Goal: Answer question/provide support: Share knowledge or assist other users

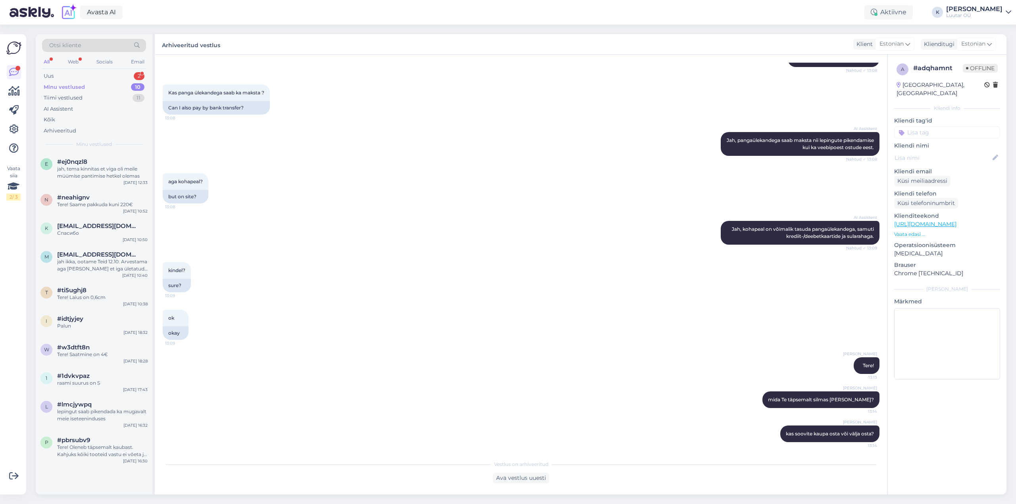
scroll to position [104, 0]
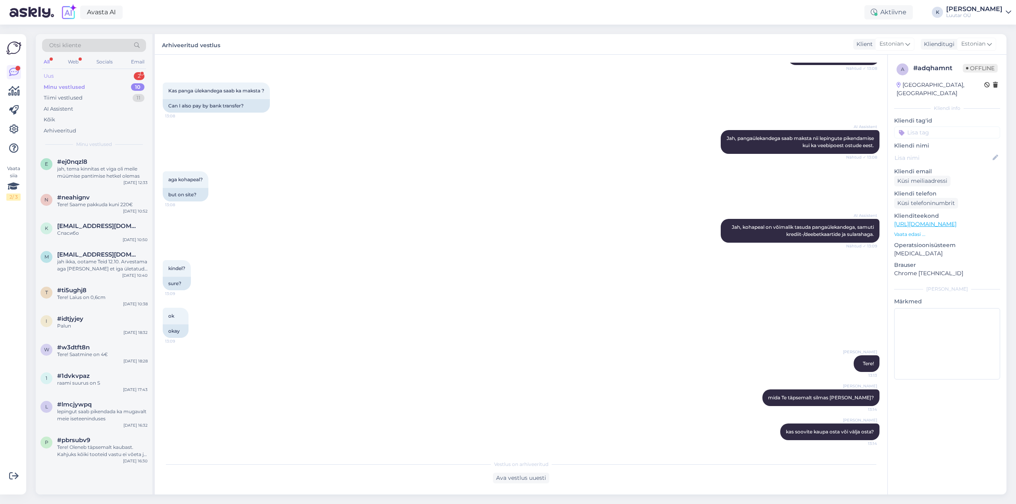
click at [53, 75] on div "Uus" at bounding box center [49, 76] width 10 height 8
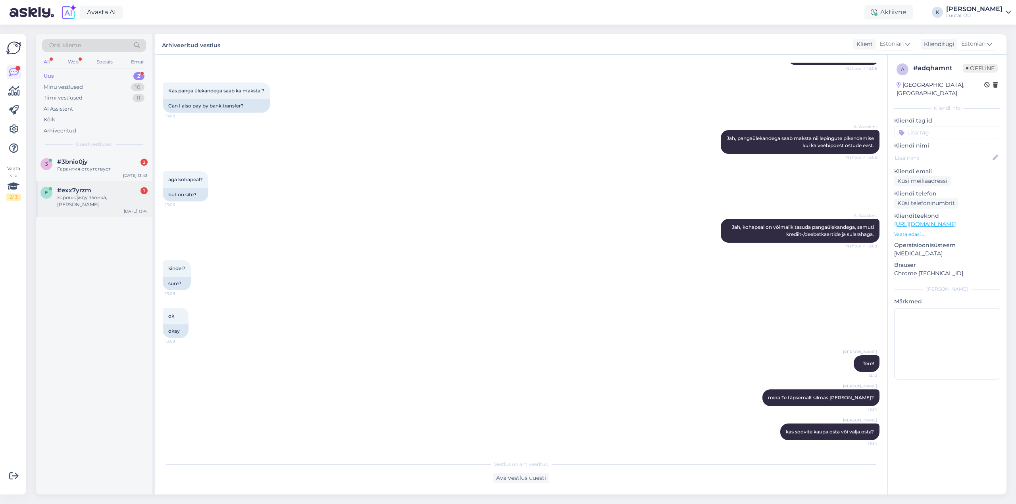
click at [77, 196] on div "хорошо,жду звонка, [PERSON_NAME]" at bounding box center [102, 201] width 90 height 14
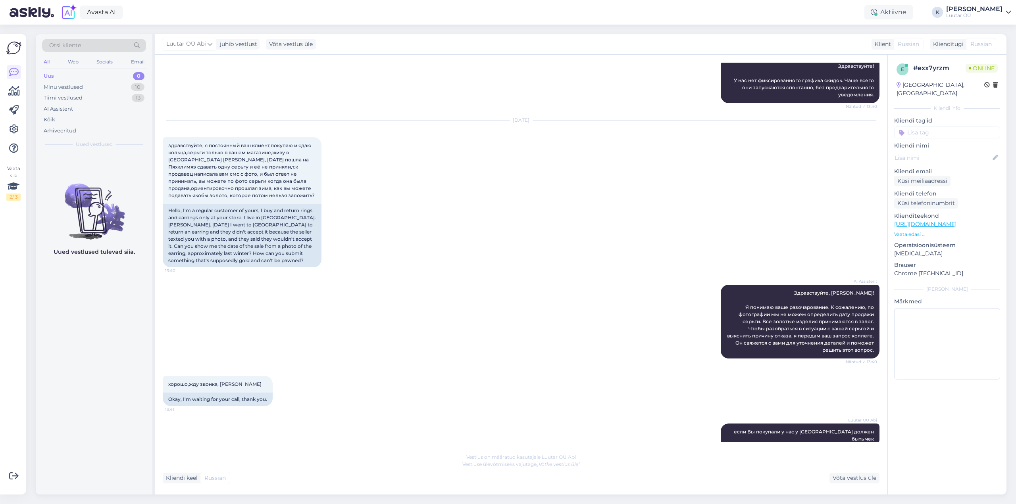
scroll to position [1069, 0]
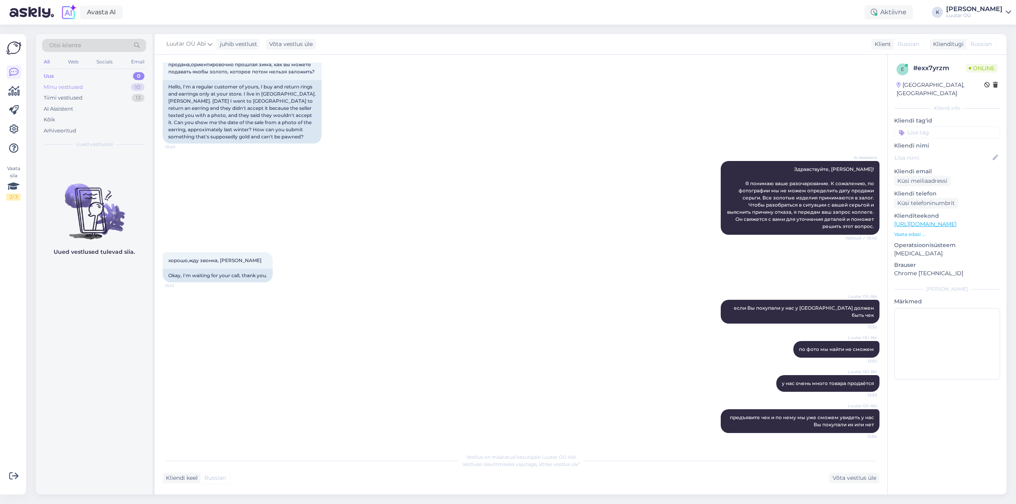
click at [55, 87] on div "Minu vestlused" at bounding box center [63, 87] width 39 height 8
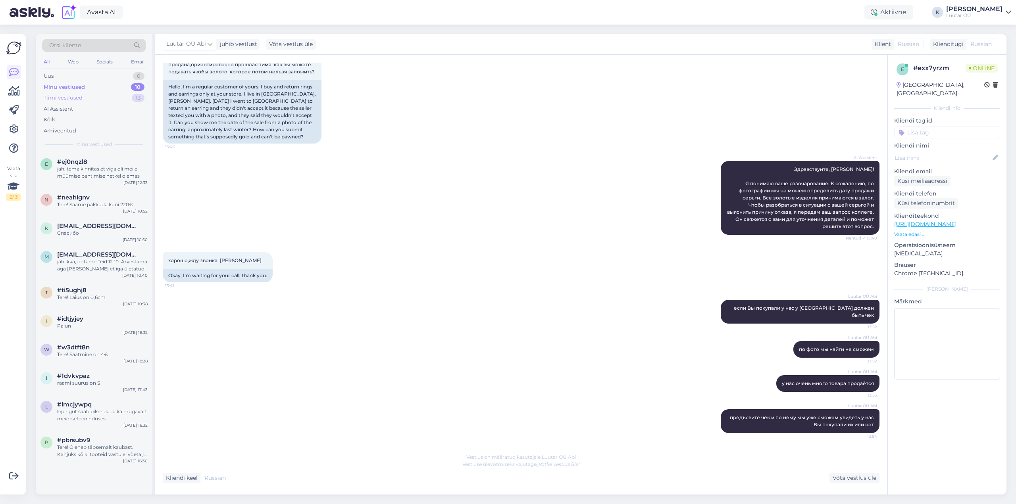
click at [58, 95] on div "Tiimi vestlused" at bounding box center [63, 98] width 39 height 8
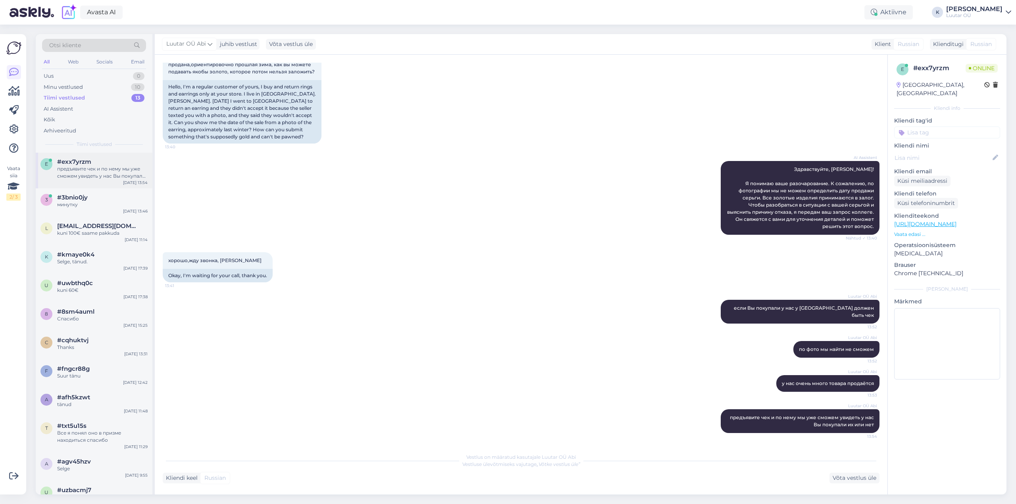
click at [77, 171] on div "предъявите чек и по нему мы уже сможем увидеть у нас Вы покупали их или нет" at bounding box center [102, 172] width 90 height 14
click at [55, 198] on div "3 #3bnio0jy минутку" at bounding box center [93, 201] width 107 height 14
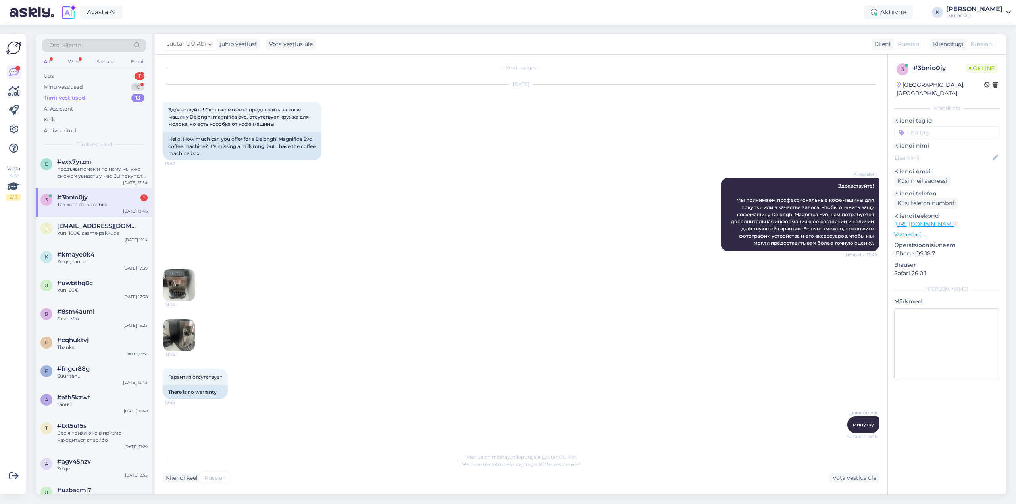
scroll to position [87, 0]
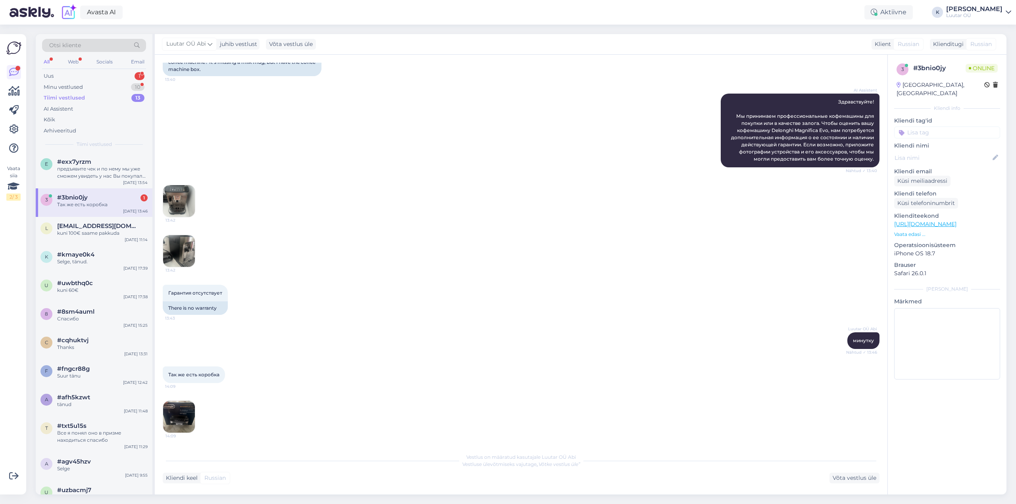
click at [179, 409] on img at bounding box center [179, 417] width 32 height 32
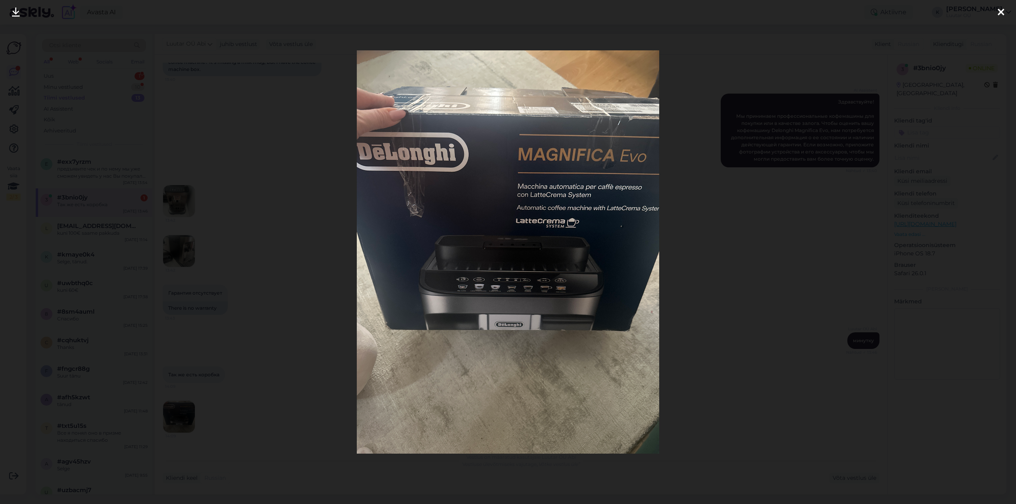
drag, startPoint x: 1000, startPoint y: 12, endPoint x: 969, endPoint y: 21, distance: 32.8
click at [1000, 12] on icon at bounding box center [1000, 13] width 6 height 10
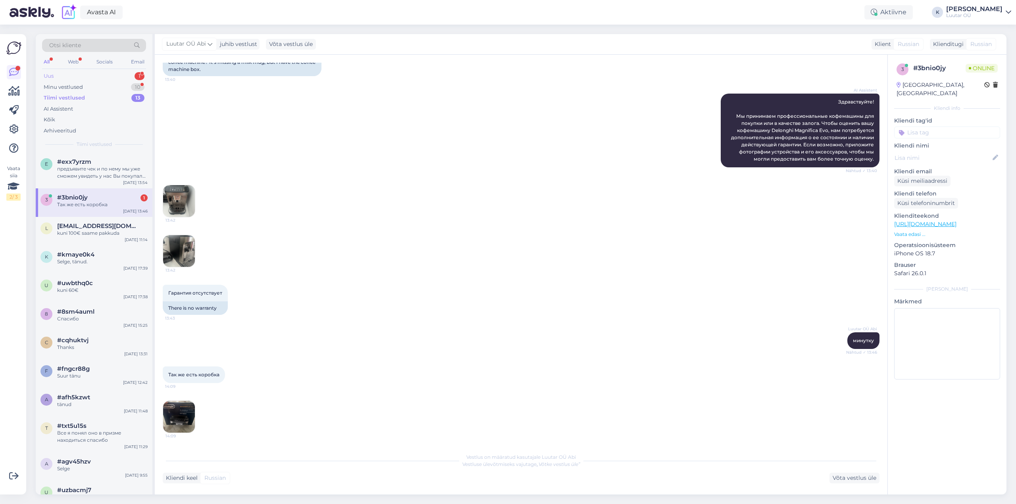
click at [55, 75] on div "Uus 1" at bounding box center [94, 76] width 104 height 11
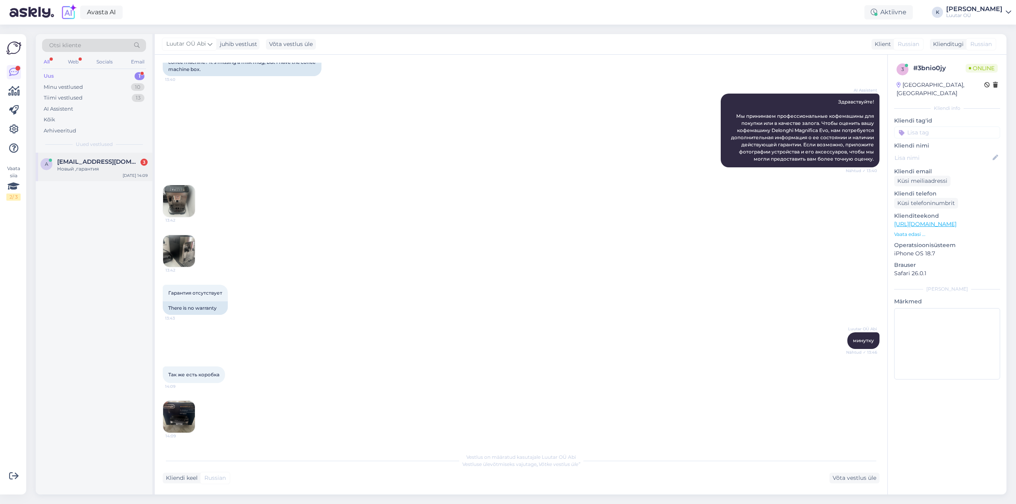
click at [74, 167] on div "Новый ,гарантия" at bounding box center [102, 168] width 90 height 7
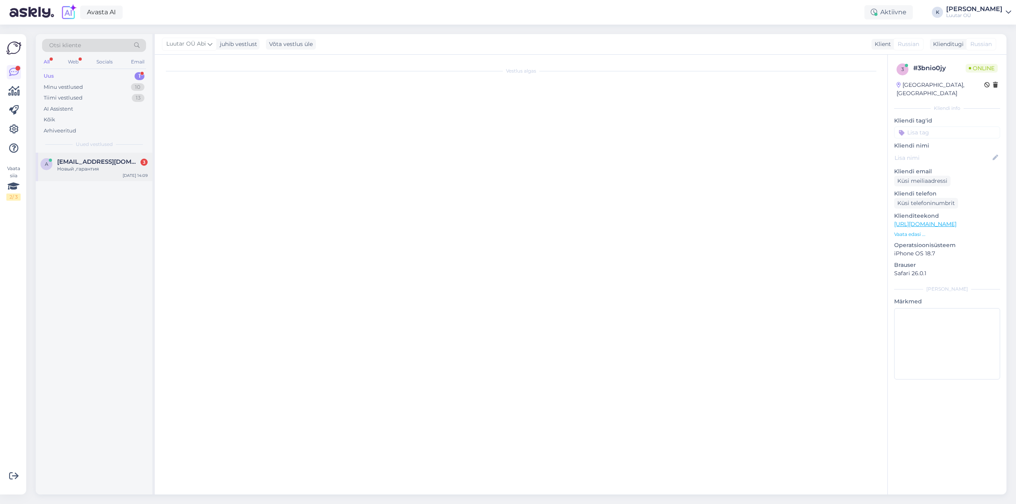
scroll to position [2079, 0]
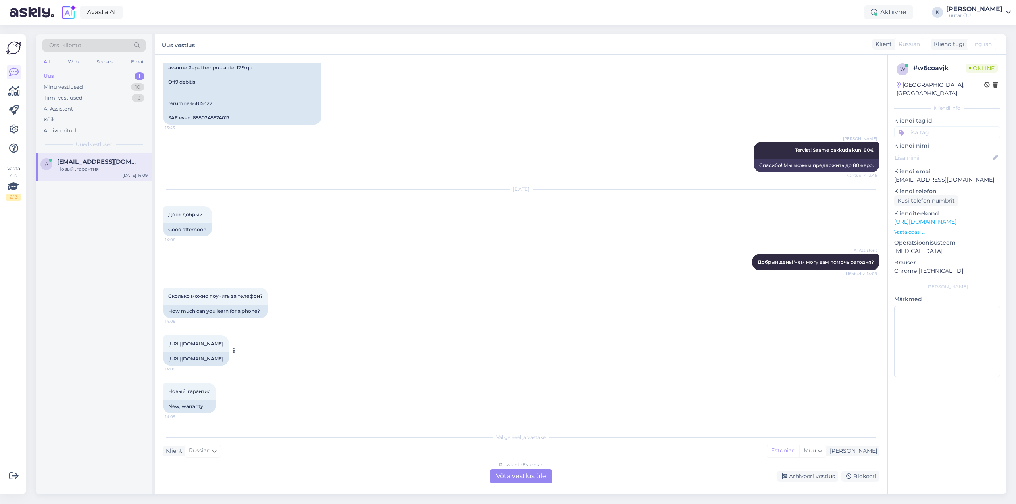
click at [204, 341] on link "[URL][DOMAIN_NAME]" at bounding box center [195, 344] width 55 height 6
click at [54, 98] on div "Tiimi vestlused" at bounding box center [63, 98] width 39 height 8
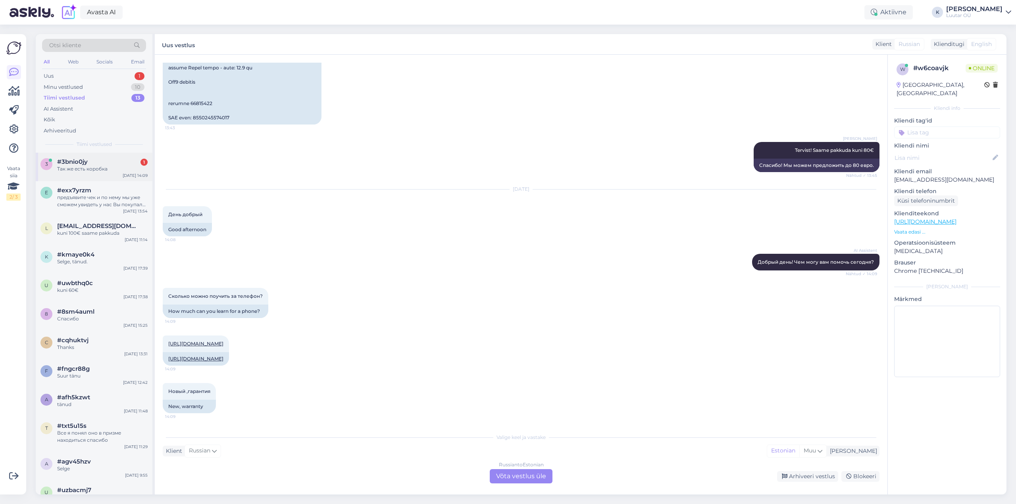
click at [61, 162] on span "#3bnio0jy" at bounding box center [72, 161] width 31 height 7
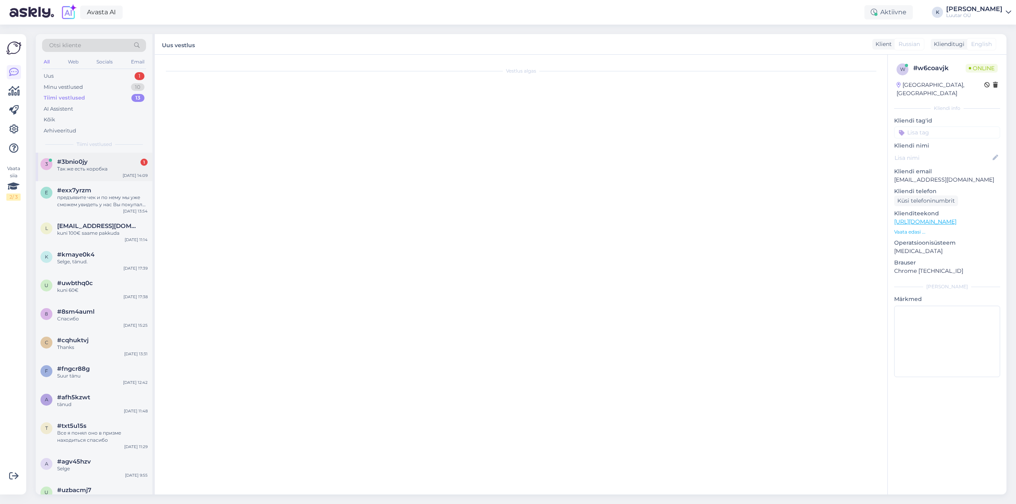
scroll to position [87, 0]
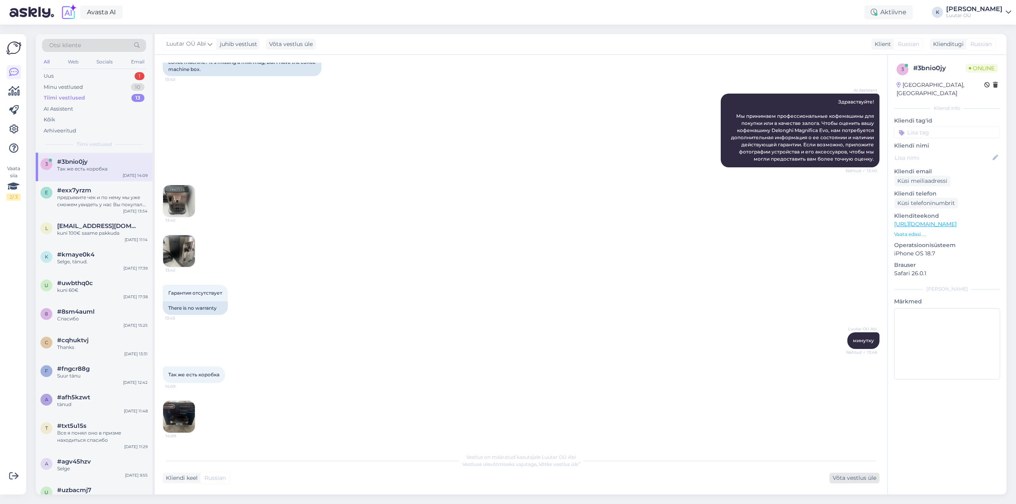
click at [848, 480] on div "Võta vestlus üle" at bounding box center [854, 478] width 50 height 11
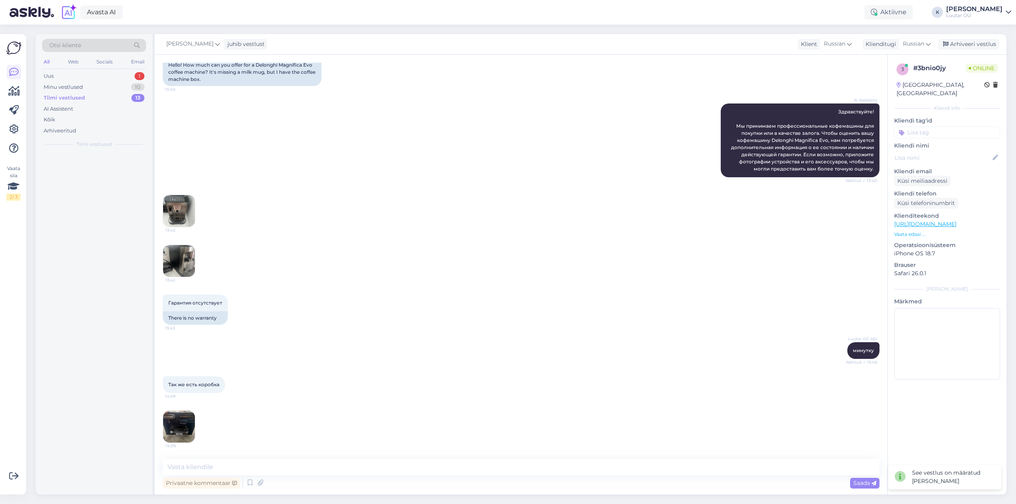
scroll to position [77, 0]
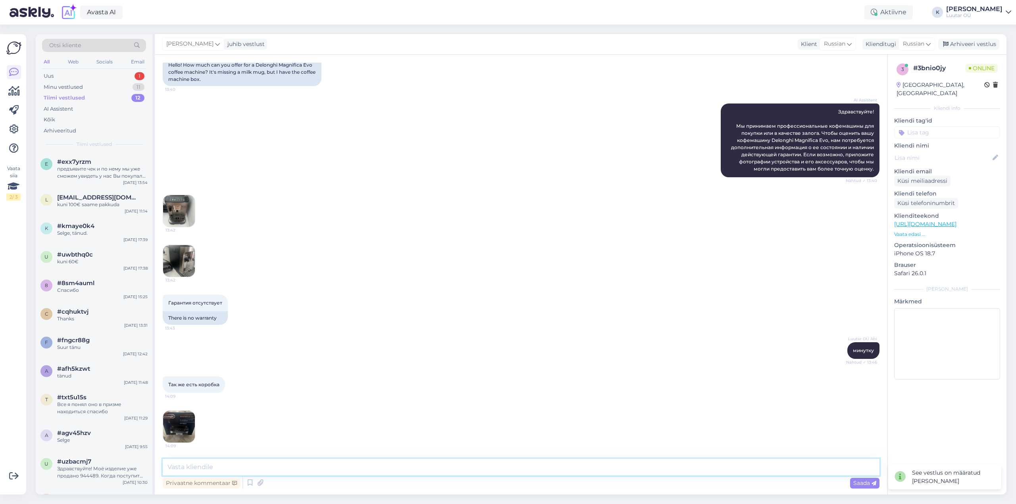
click at [382, 467] on textarea at bounding box center [521, 467] width 717 height 17
type textarea "kahjuks antud toodet vastu ei võeta"
click at [872, 485] on icon at bounding box center [873, 483] width 5 height 5
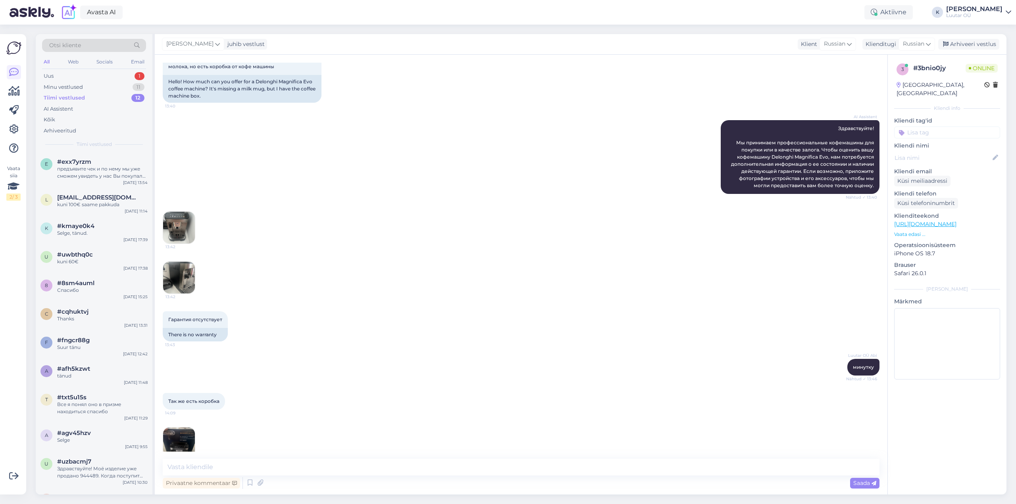
scroll to position [111, 0]
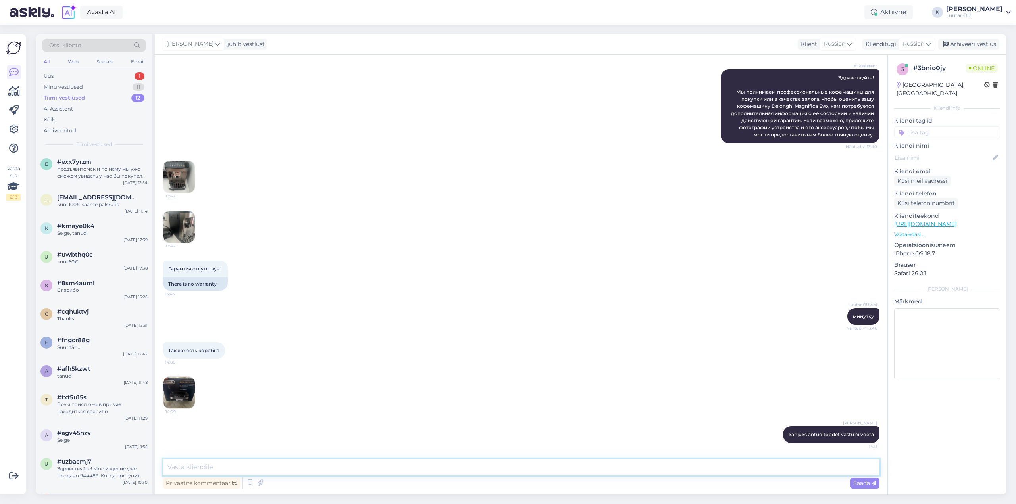
click at [354, 467] on textarea at bounding box center [521, 467] width 717 height 17
click at [428, 375] on div "Так же есть коробка 14:09 14:09" at bounding box center [521, 376] width 717 height 84
click at [789, 435] on span "kahjuks antud toodet vastu ei võeta" at bounding box center [830, 435] width 85 height 6
click at [790, 435] on span "kahjuks antud toodet vastu ei võeta" at bounding box center [830, 435] width 85 height 6
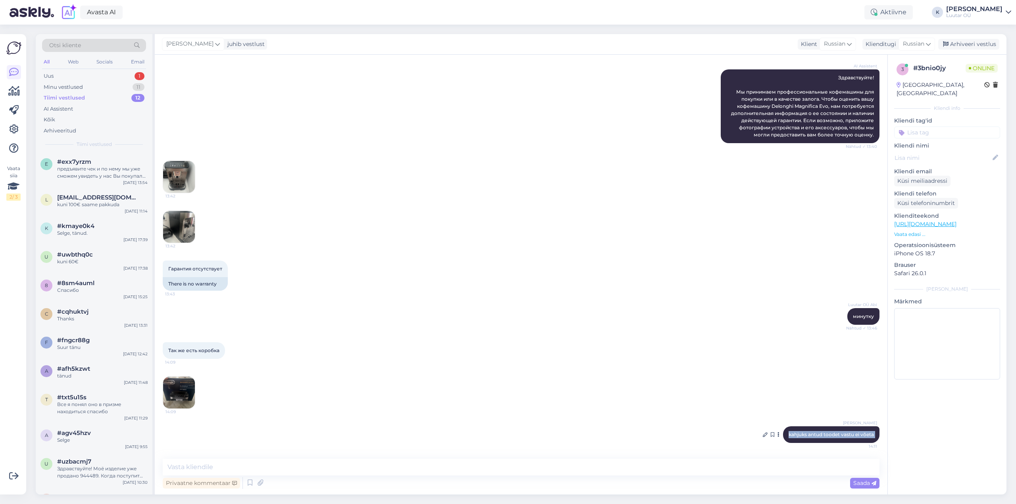
click at [790, 435] on span "kahjuks antud toodet vastu ei võeta" at bounding box center [830, 435] width 85 height 6
copy div "kahjuks antud toodet vastu ei võeta 14:11"
click at [296, 467] on textarea at bounding box center [521, 467] width 717 height 17
paste textarea "К сожалению, данный товар не принимается."
type textarea "К сожалению, данный товар не принимается."
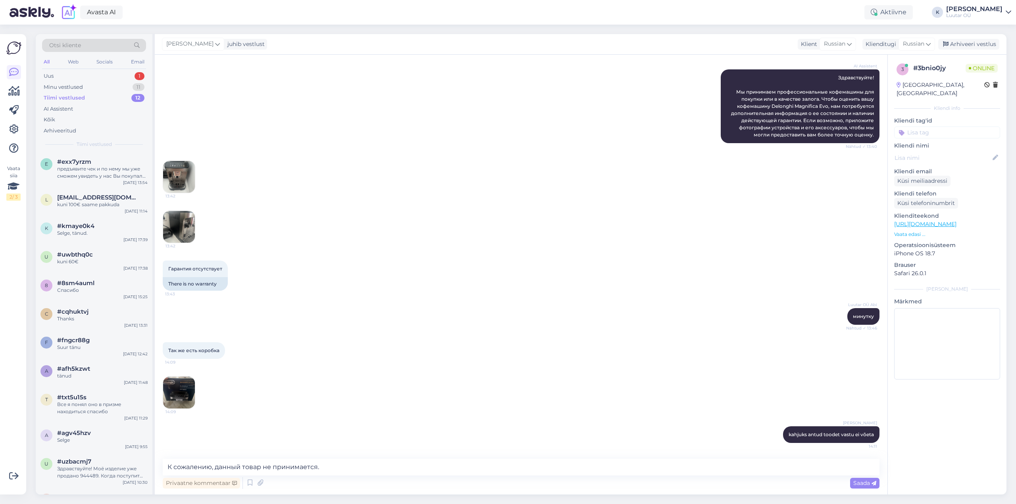
click at [872, 485] on icon at bounding box center [873, 483] width 5 height 5
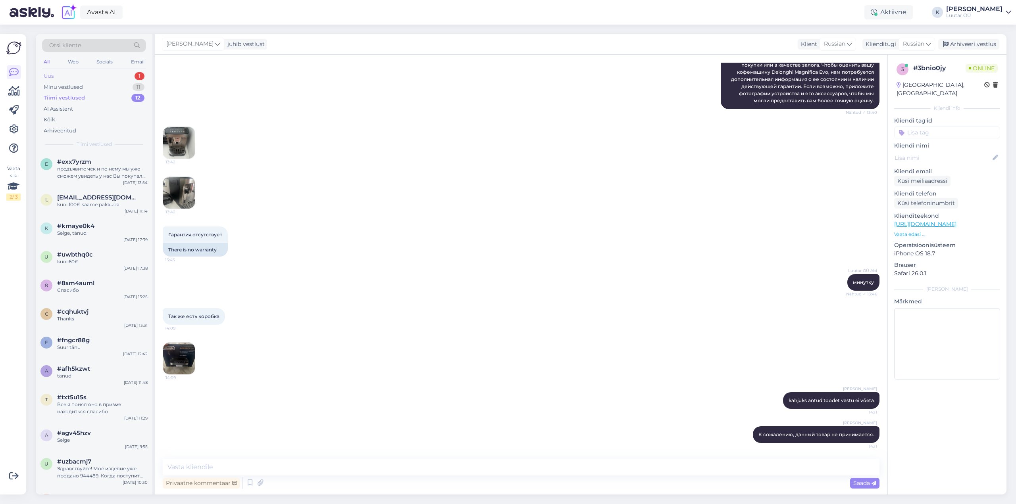
click at [50, 72] on div "Uus" at bounding box center [49, 76] width 10 height 8
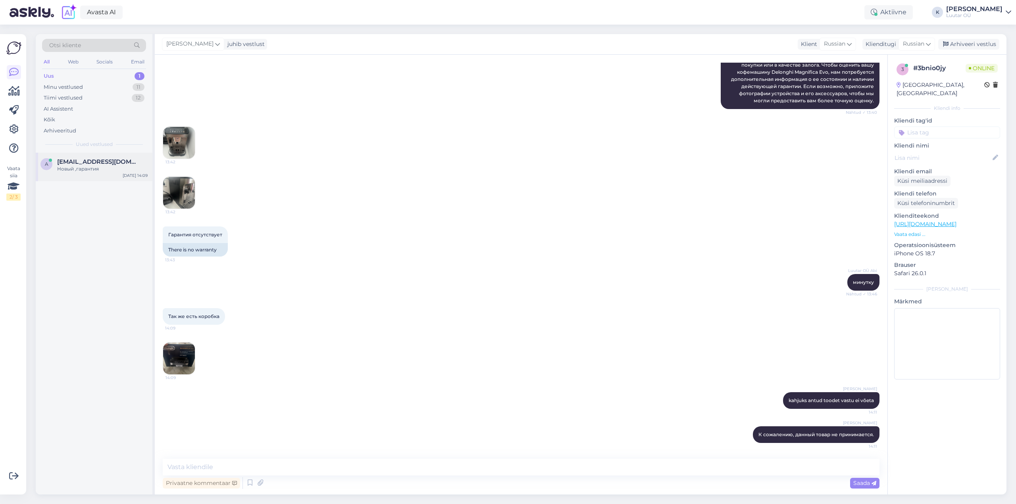
click at [65, 164] on span "[EMAIL_ADDRESS][DOMAIN_NAME]" at bounding box center [98, 161] width 83 height 7
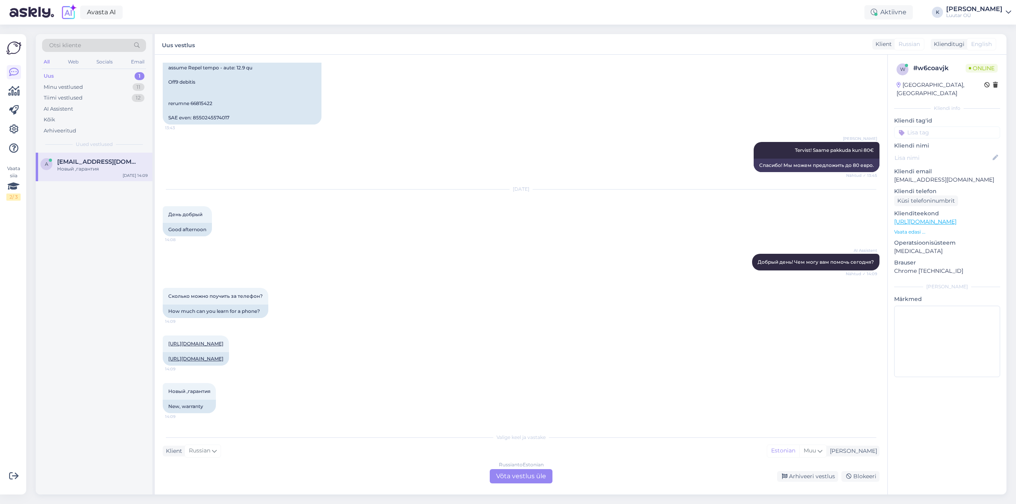
click at [511, 473] on div "Russian to Estonian Võta vestlus üle" at bounding box center [521, 476] width 63 height 14
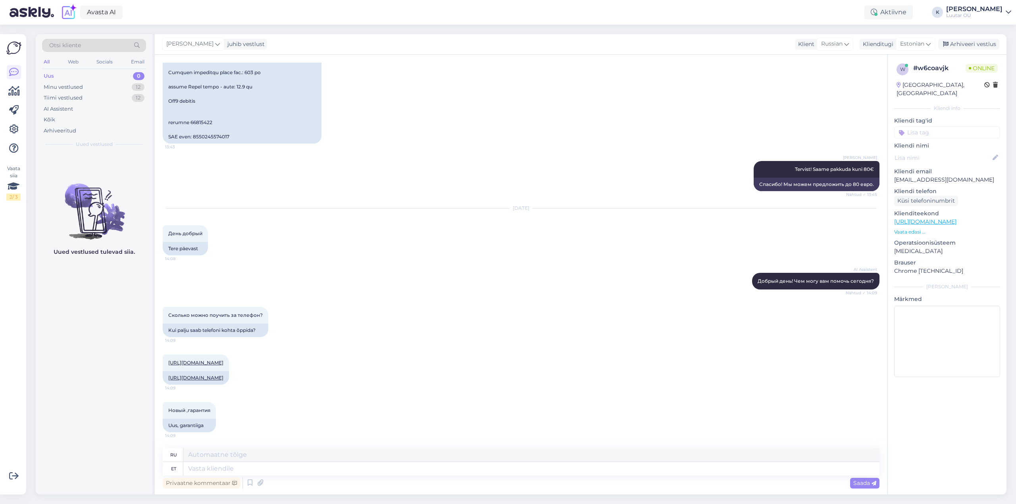
scroll to position [2060, 0]
click at [313, 470] on textarea at bounding box center [531, 468] width 696 height 13
type textarea "Tere!"
type textarea "Привет!"
type textarea "Tere! Saame"
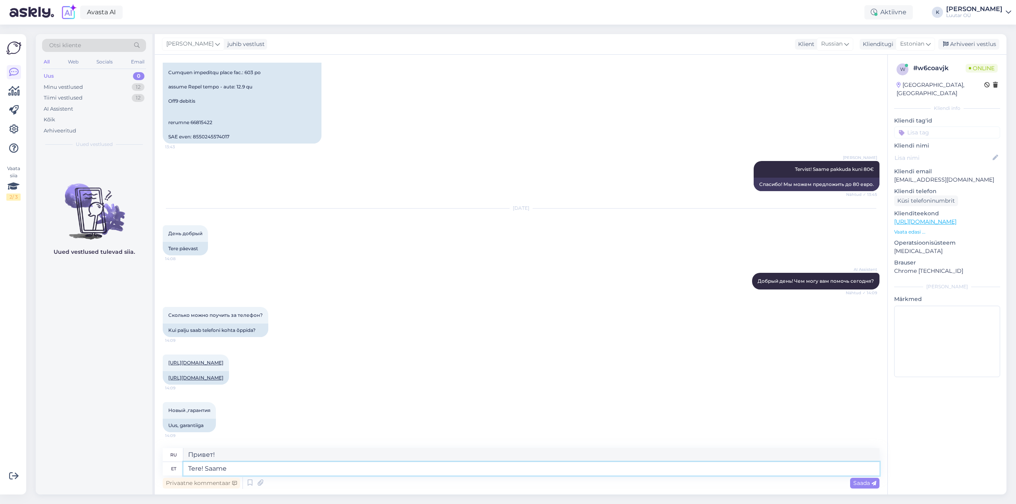
type textarea "Привет! Мы можем"
type textarea "Tere! Saame pakkuda k"
type textarea "Здравствуйте! Мы можем предложить"
type textarea "Tere! Saame pakkuda kuni"
type textarea "Здравствуйте! Мы можем предложить до"
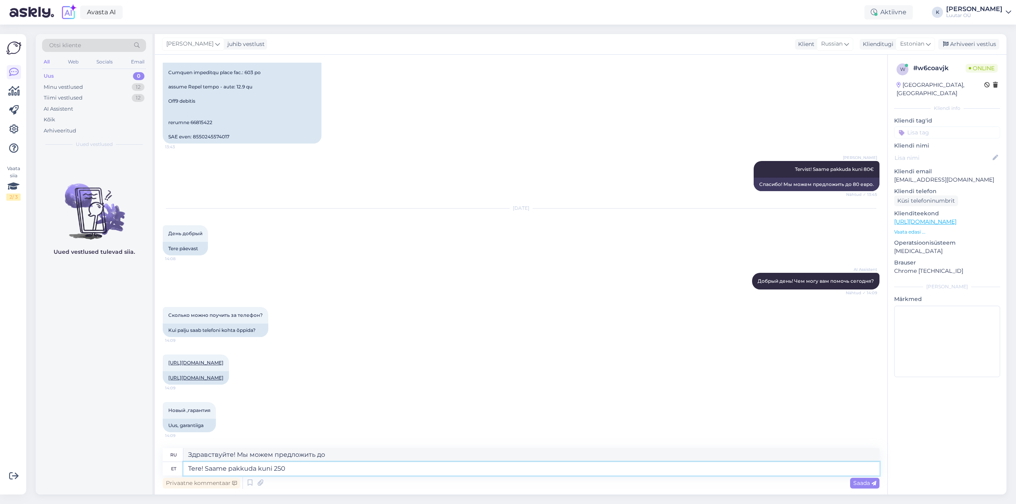
type textarea "Tere! Saame pakkuda kuni 250€"
type textarea "Здравствуйте! Мы можем предложить до 250 евро."
type textarea "Tere! Saame pakkuda kuni 250€"
click at [870, 487] on div "Saada" at bounding box center [864, 483] width 29 height 11
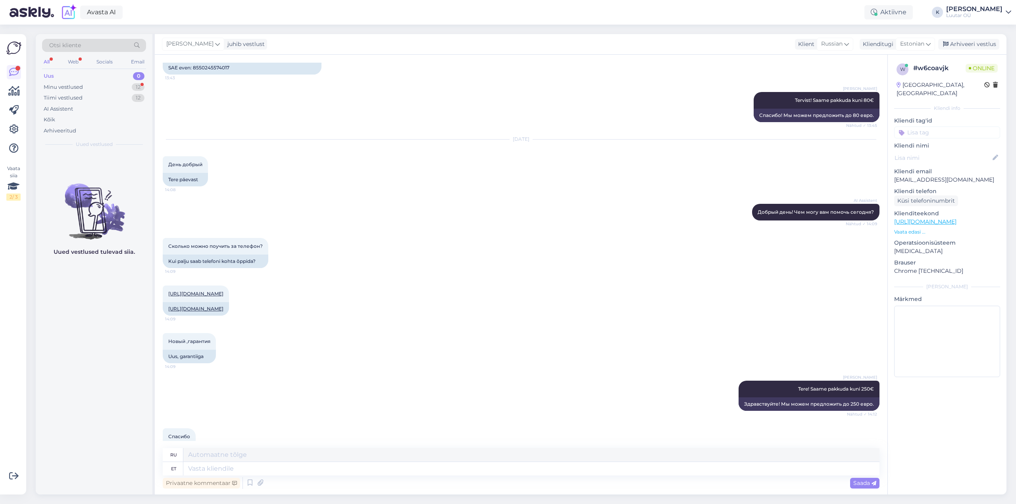
scroll to position [2155, 0]
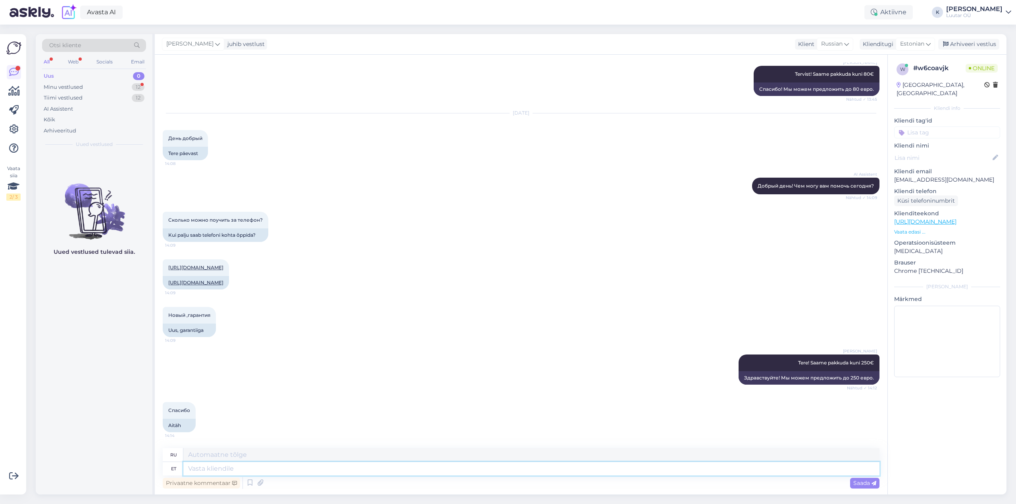
drag, startPoint x: 267, startPoint y: 474, endPoint x: 263, endPoint y: 477, distance: 5.4
click at [267, 474] on textarea at bounding box center [531, 468] width 696 height 13
type textarea "Palun"
type textarea "Пожалуйста"
type textarea "Palun :)"
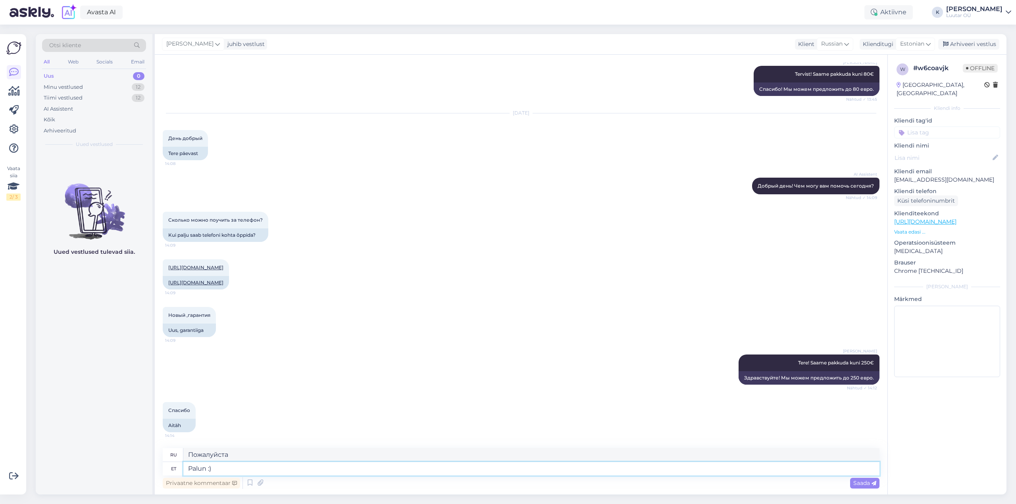
type textarea "Пожалуйста :)"
type textarea "Palun :)"
click at [863, 485] on span "Saada" at bounding box center [864, 483] width 23 height 7
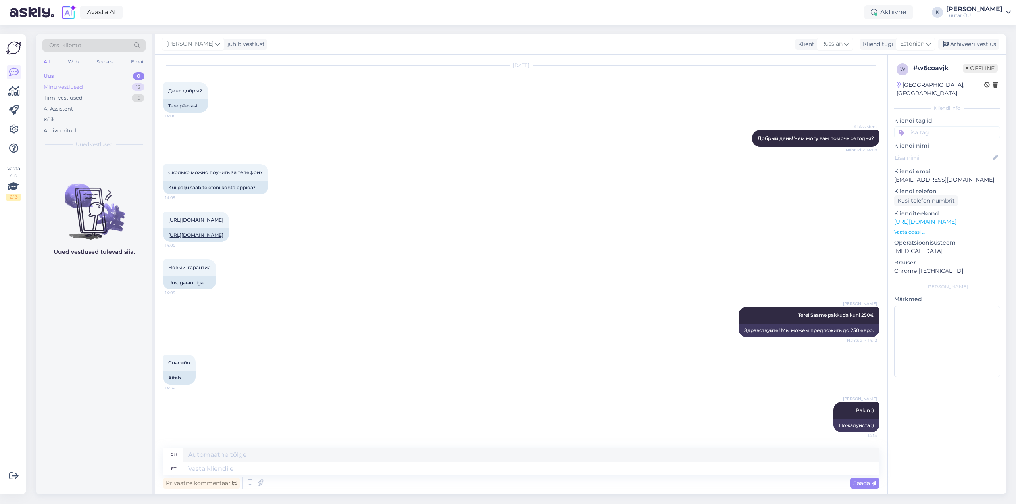
click at [52, 82] on div "Minu vestlused 12" at bounding box center [94, 87] width 104 height 11
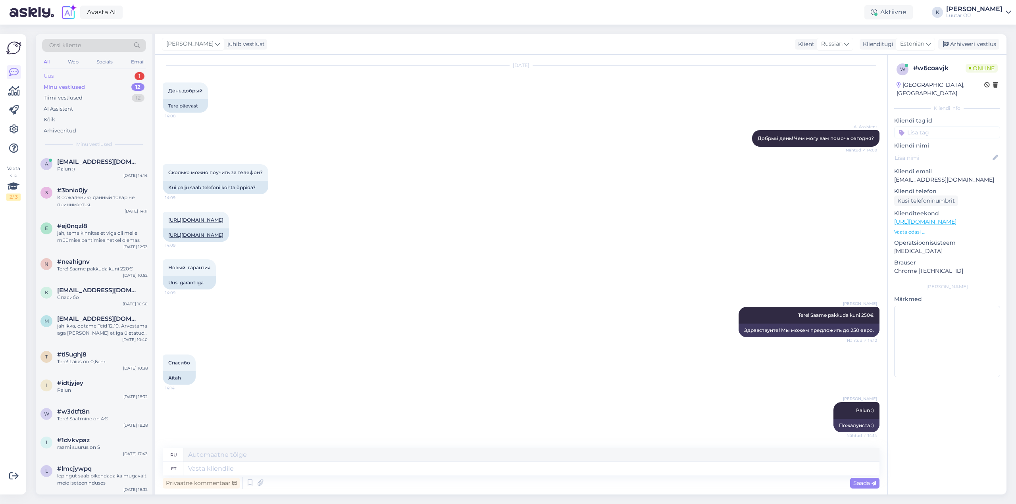
click at [48, 72] on div "Uus" at bounding box center [49, 76] width 10 height 8
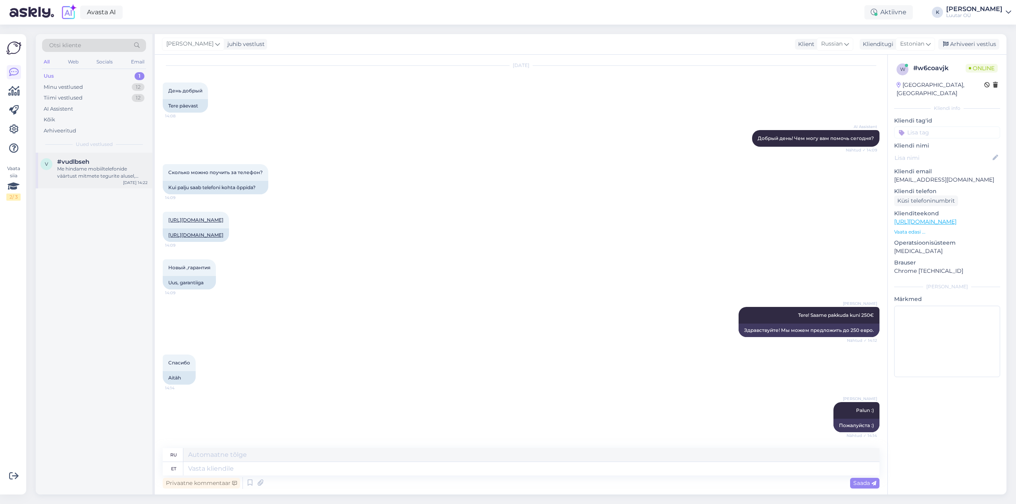
click at [88, 167] on div "Me hindame mobiiltelefonide väärtust mitmete tegurite alusel, sealhulgas bränd,…" at bounding box center [102, 172] width 90 height 14
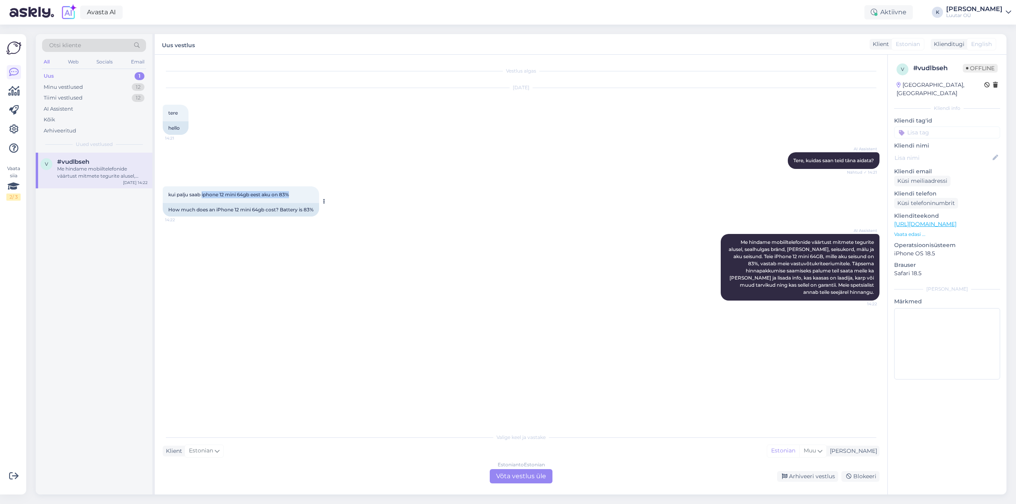
drag, startPoint x: 202, startPoint y: 191, endPoint x: 297, endPoint y: 197, distance: 94.6
click at [297, 197] on div "kui palju saab iphone 12 mini 64gb eest aku on 83% 14:22" at bounding box center [241, 194] width 156 height 17
copy span "iphone 12 mini 64gb eest aku on 83%"
click at [504, 473] on div "Estonian to Estonian Võta vestlus üle" at bounding box center [521, 476] width 63 height 14
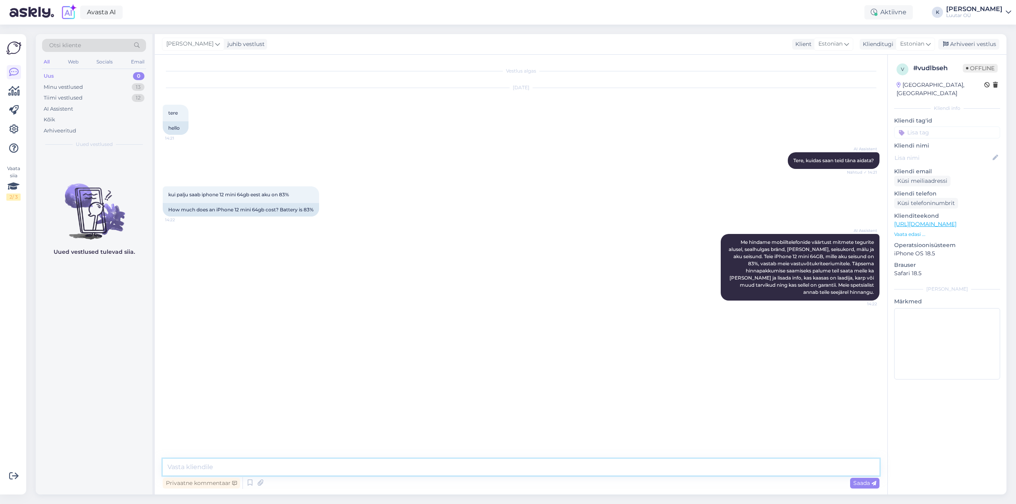
click at [317, 467] on textarea at bounding box center [521, 467] width 717 height 17
type textarea "Tere! Saame pakkuda kuni 60€"
